Goal: Transaction & Acquisition: Purchase product/service

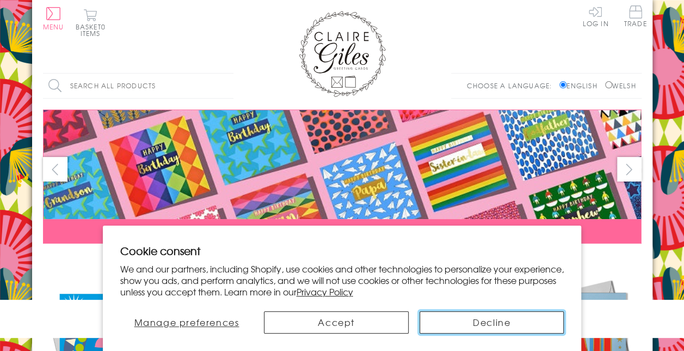
click at [508, 331] on button "Decline" at bounding box center [492, 322] width 145 height 22
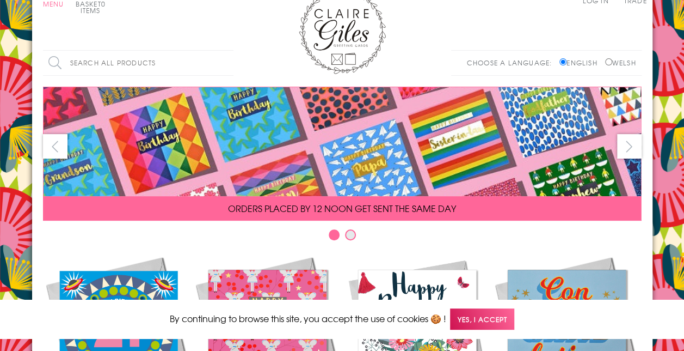
scroll to position [19, 0]
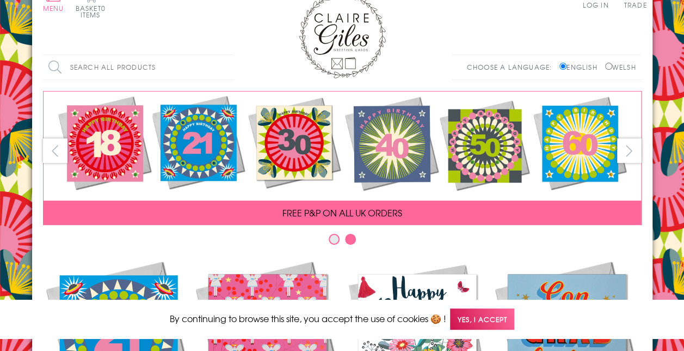
click at [113, 60] on input "Search all products" at bounding box center [138, 67] width 191 height 25
type input "f"
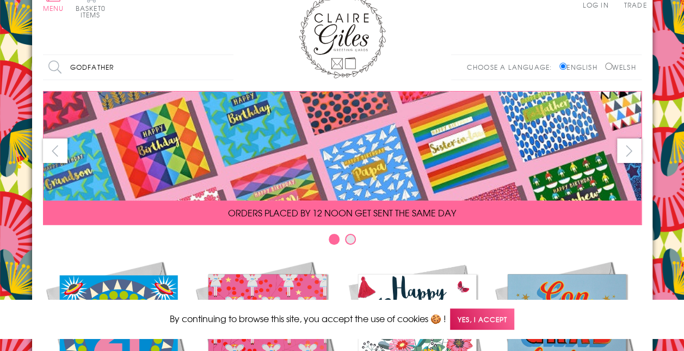
type input "godfather"
click at [223, 55] on input "Search" at bounding box center [228, 67] width 11 height 25
